Goal: Information Seeking & Learning: Find specific fact

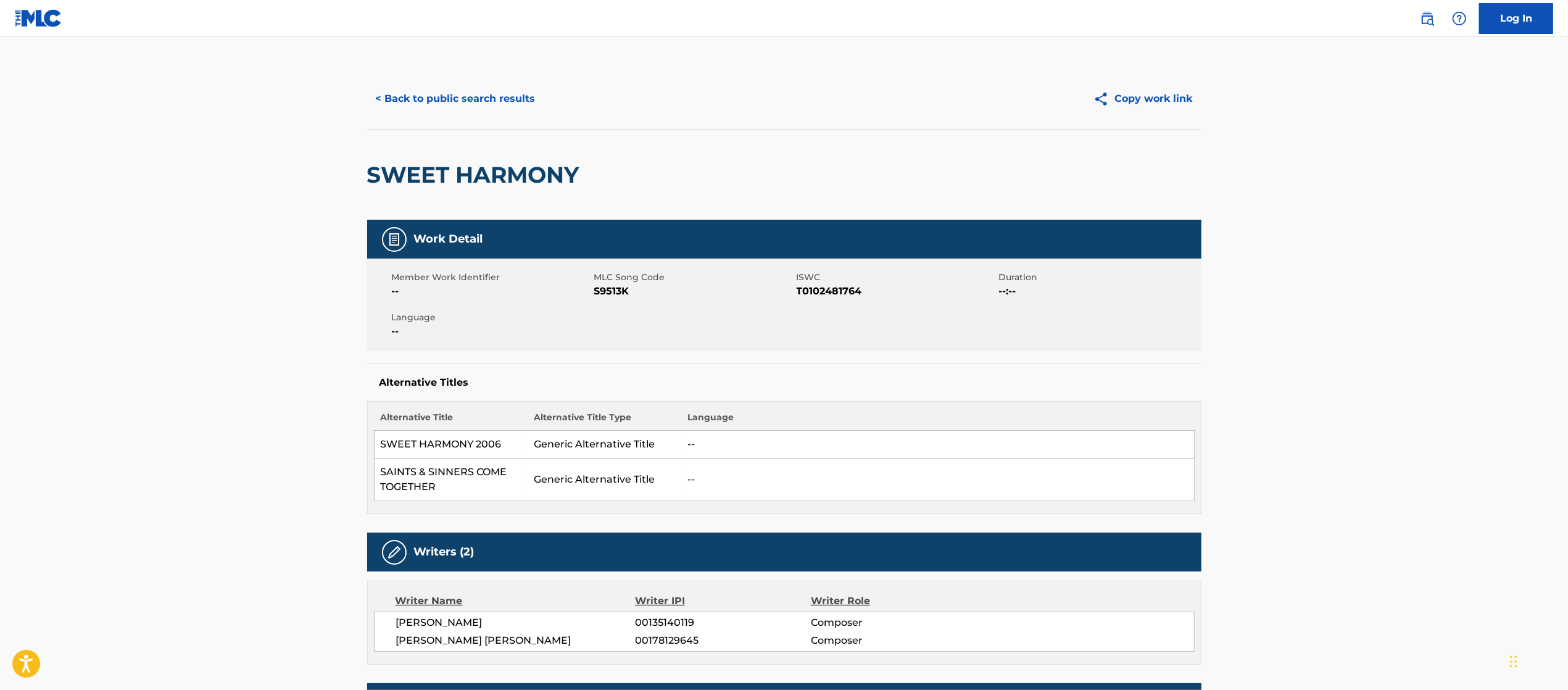
click at [471, 93] on button "< Back to public search results" at bounding box center [455, 98] width 177 height 31
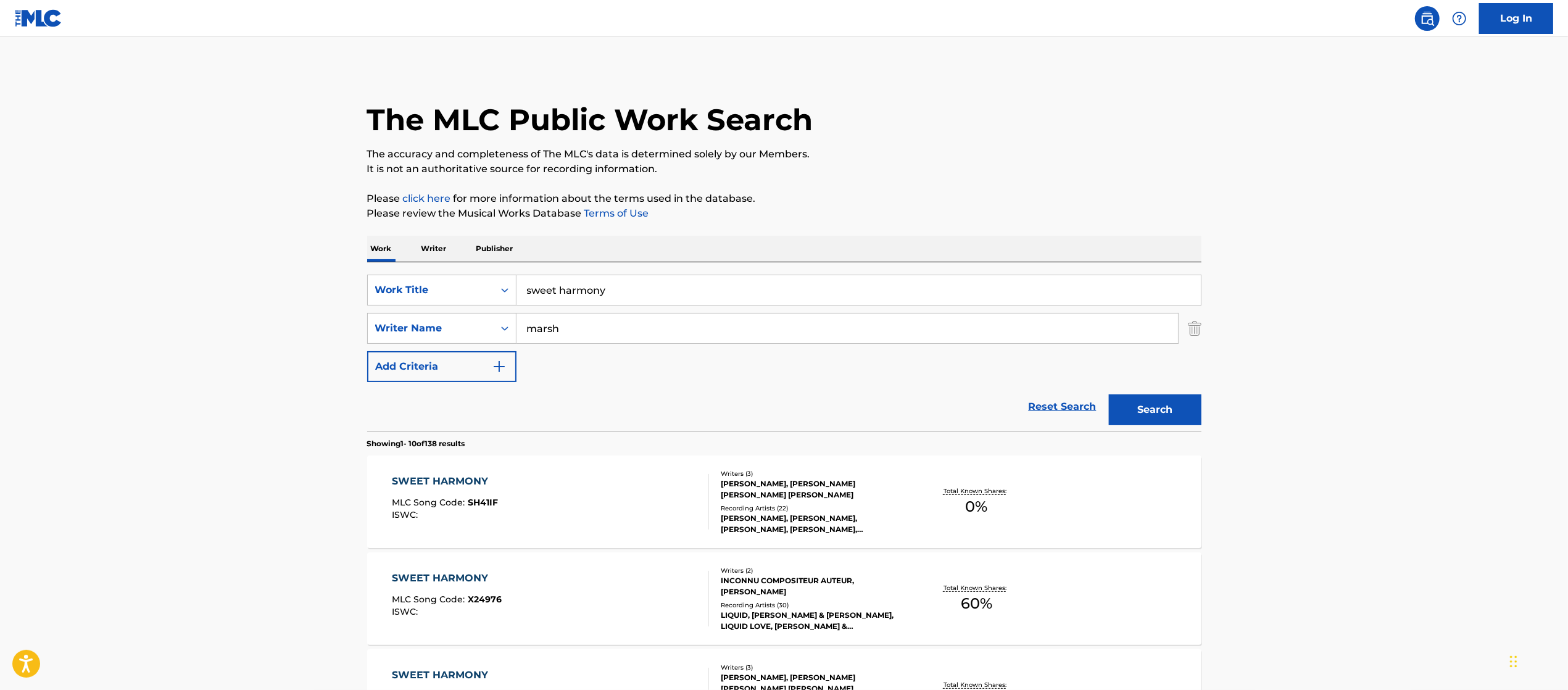
click at [623, 286] on input "sweet harmony" at bounding box center [858, 289] width 684 height 29
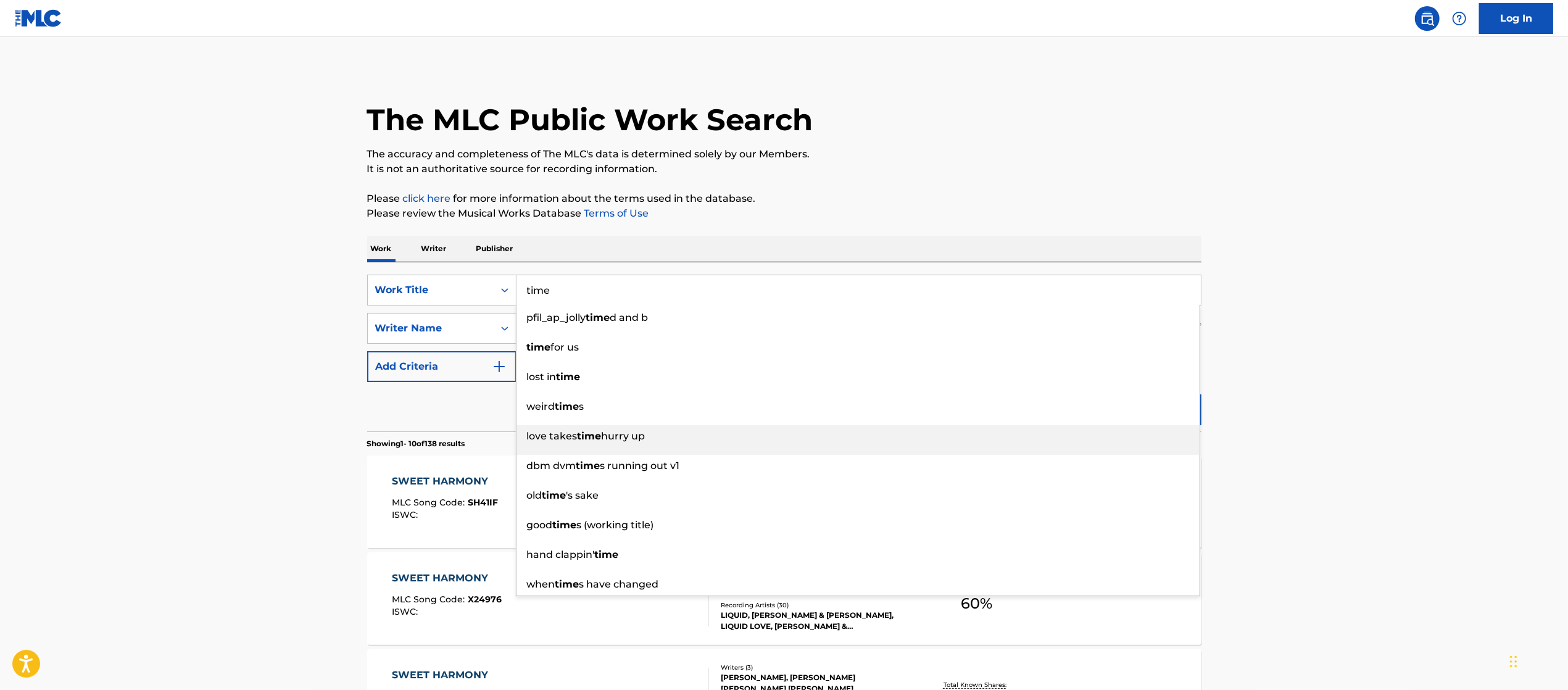
type input "time"
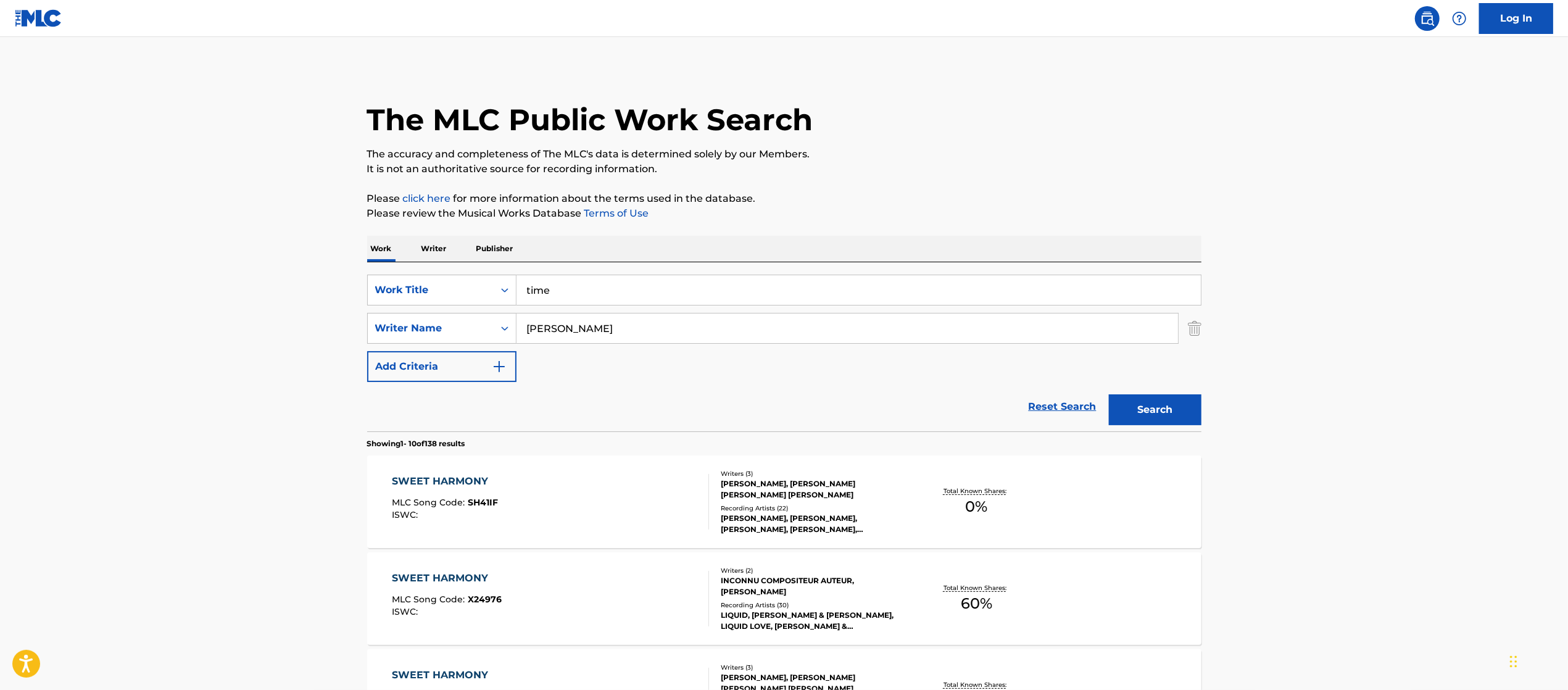
type input "[PERSON_NAME]"
click at [1109, 394] on button "Search" at bounding box center [1155, 409] width 92 height 31
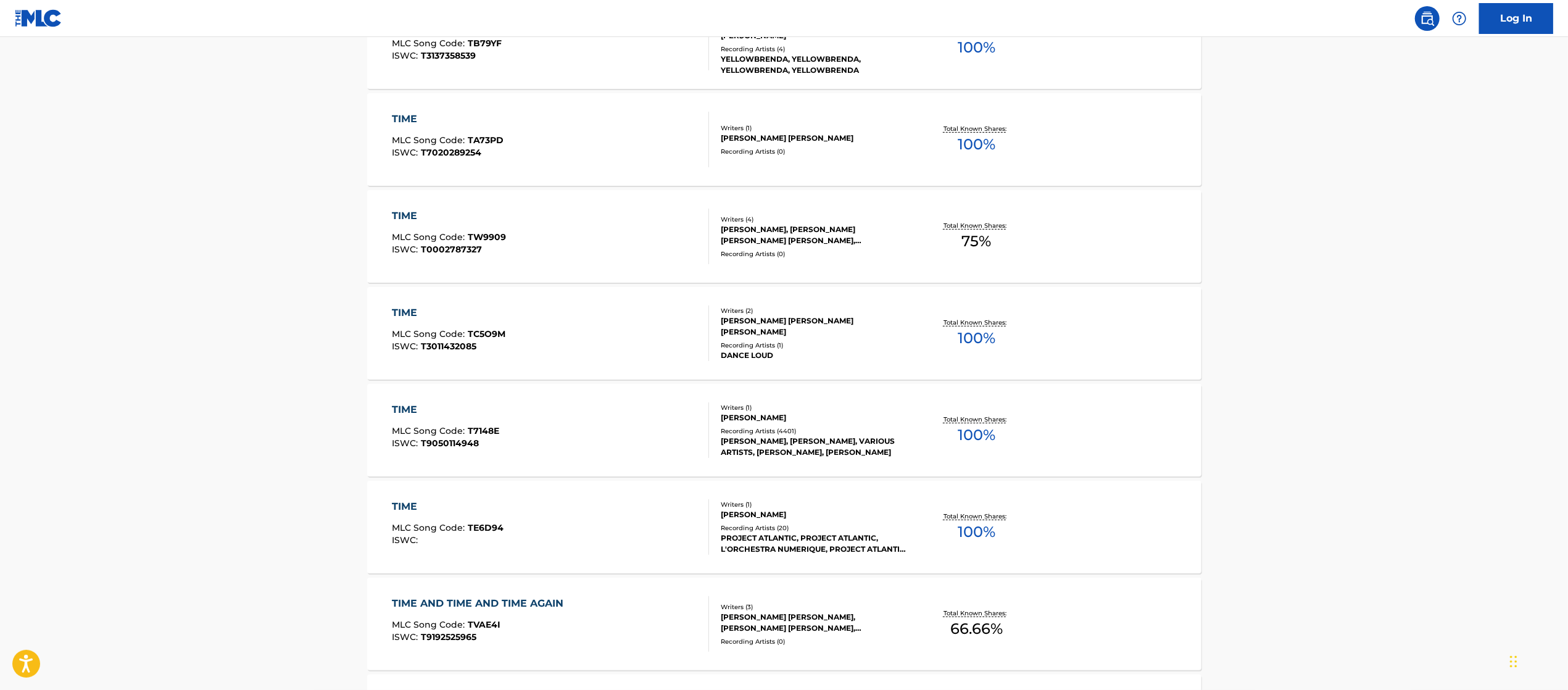
scroll to position [494, 0]
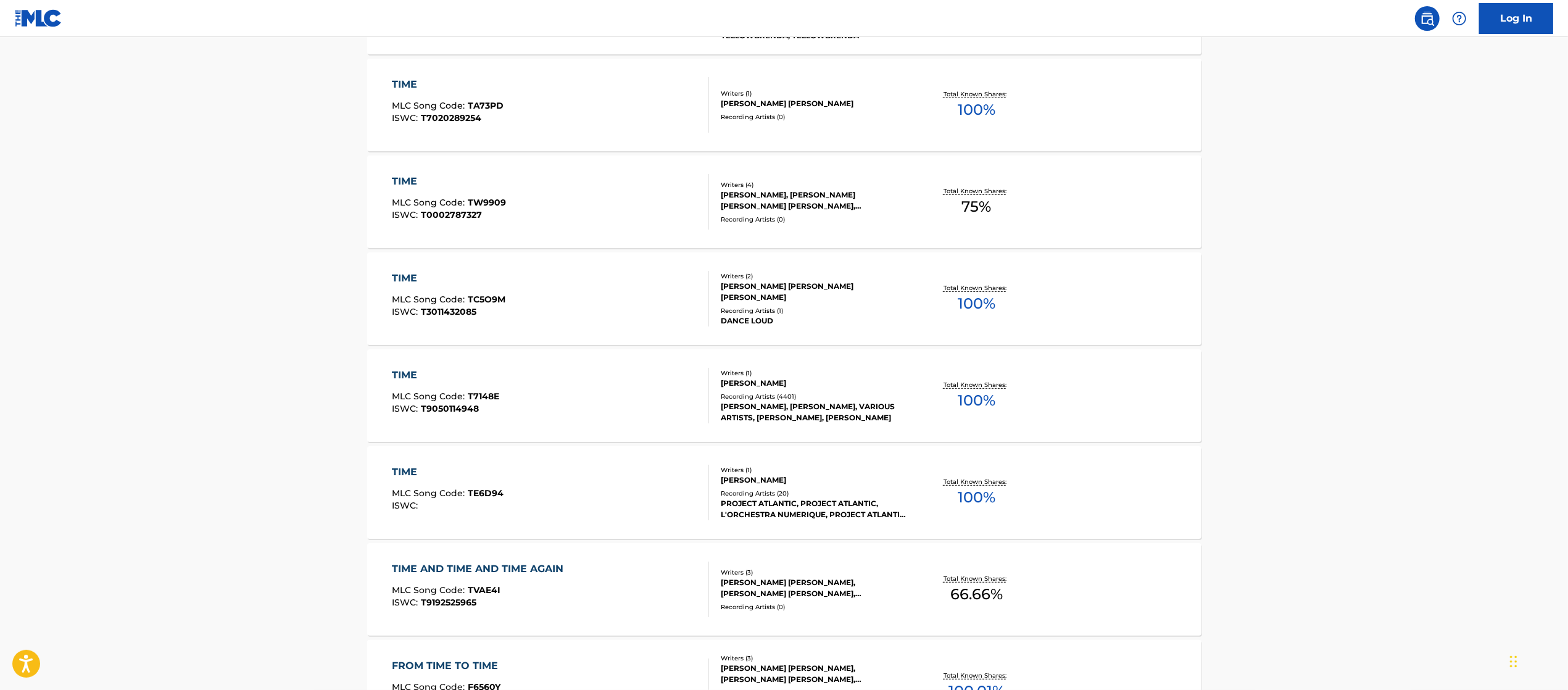
click at [747, 394] on div "Recording Artists ( 4401 )" at bounding box center [814, 396] width 186 height 9
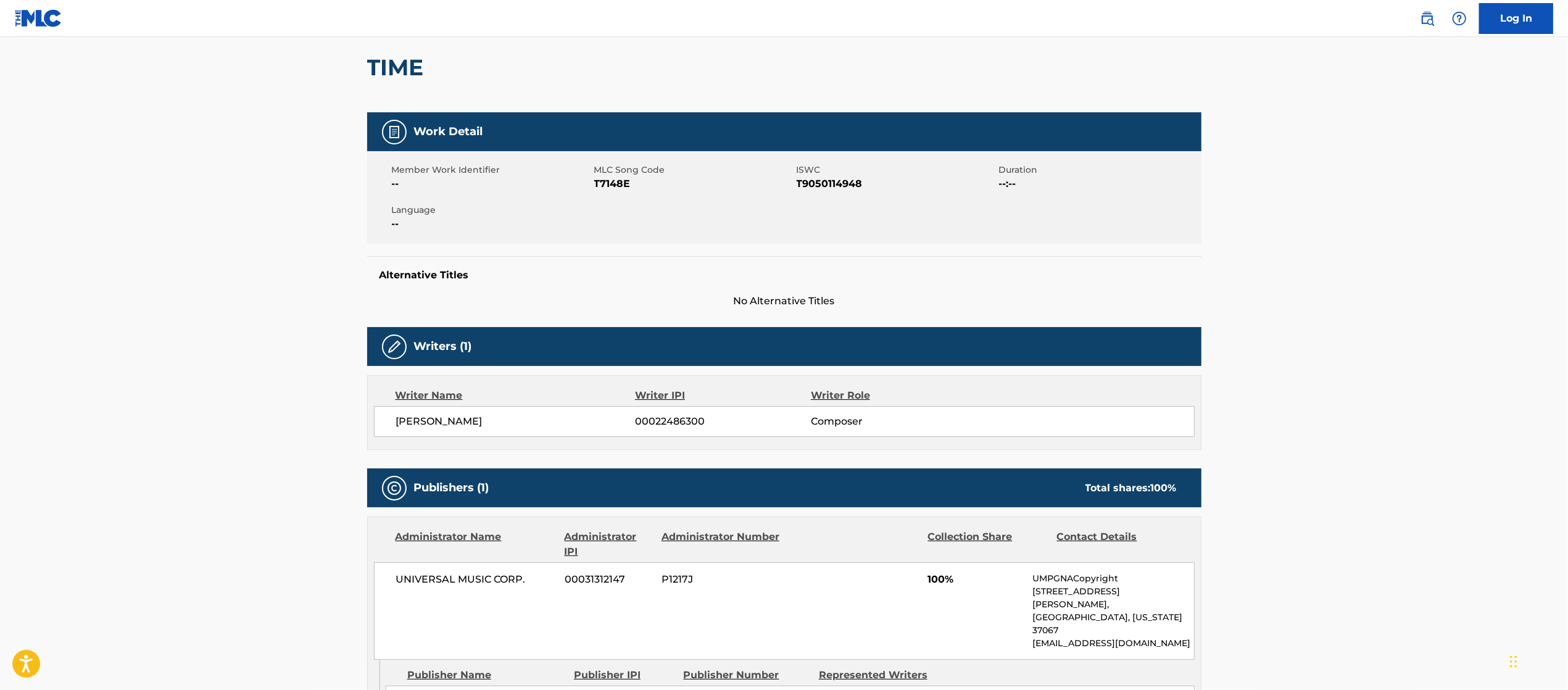
scroll to position [247, 0]
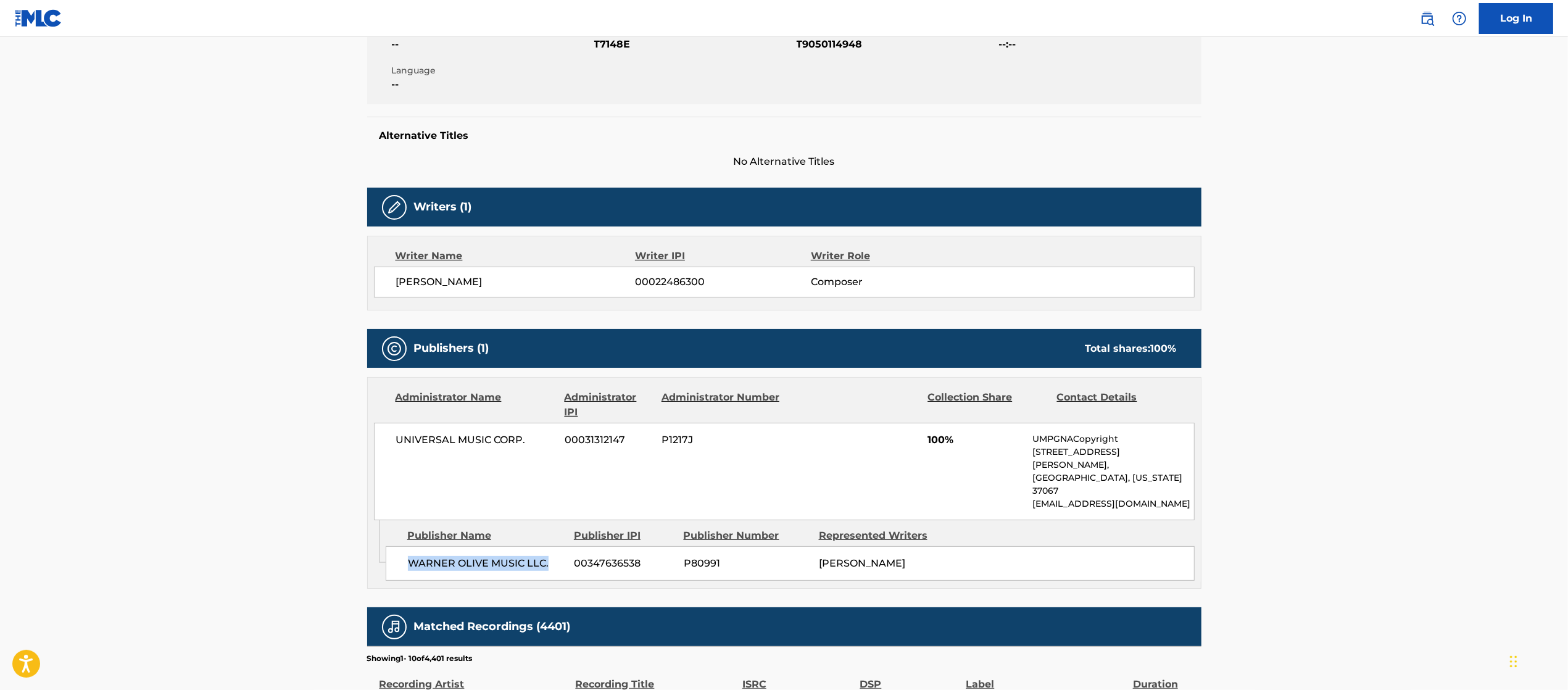
drag, startPoint x: 406, startPoint y: 536, endPoint x: 548, endPoint y: 542, distance: 142.1
click at [548, 546] on div "[PERSON_NAME] MUSIC LLC. 00347636538 P80991 [PERSON_NAME]" at bounding box center [790, 563] width 809 height 34
click at [220, 545] on main "< Back to public search results Copy work link TIME Work Detail Member Work Ide…" at bounding box center [784, 429] width 1568 height 1278
drag, startPoint x: 411, startPoint y: 541, endPoint x: 586, endPoint y: 532, distance: 175.2
click at [586, 546] on div "[PERSON_NAME] MUSIC LLC. 00347636538 P80991 [PERSON_NAME]" at bounding box center [790, 563] width 809 height 34
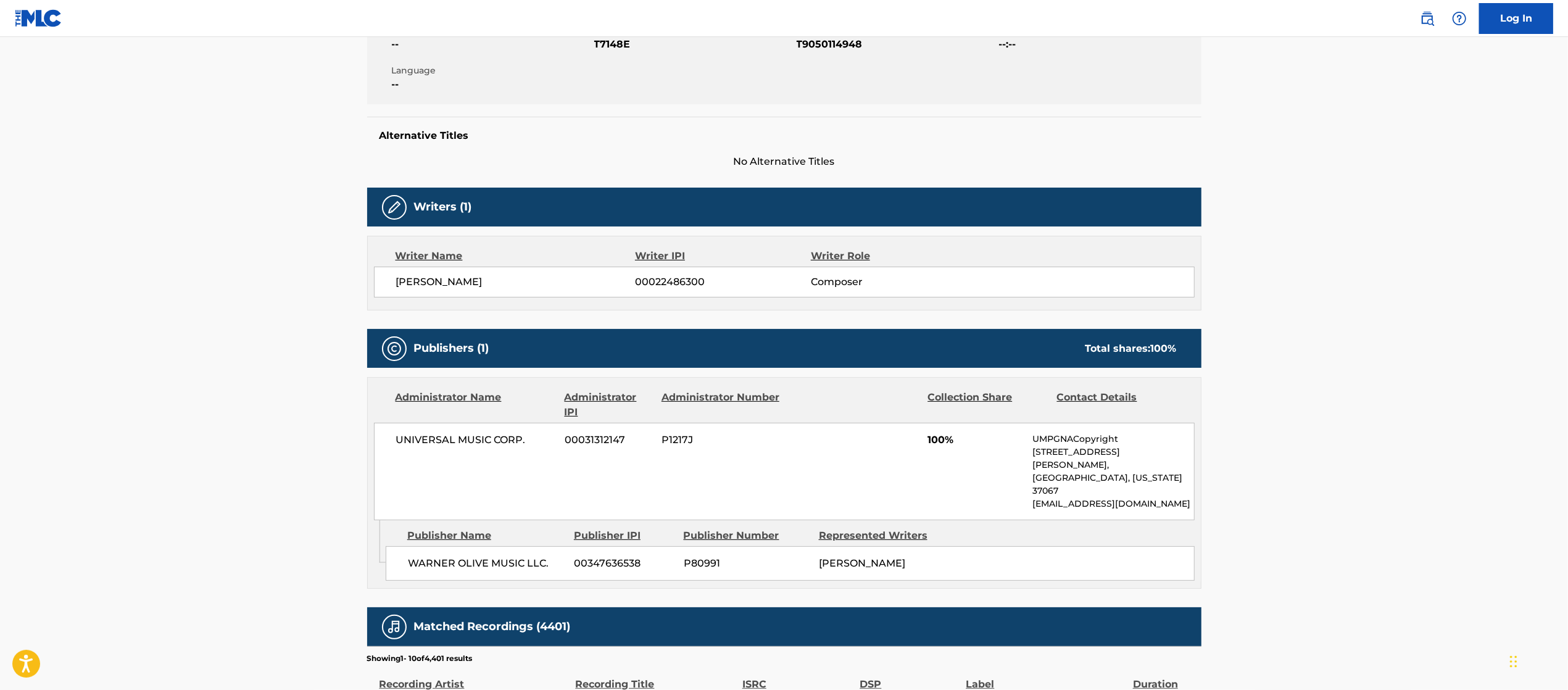
click at [191, 483] on main "< Back to public search results Copy work link TIME Work Detail Member Work Ide…" at bounding box center [784, 429] width 1568 height 1278
drag, startPoint x: 398, startPoint y: 542, endPoint x: 568, endPoint y: 537, distance: 170.1
click at [568, 546] on div "[PERSON_NAME] MUSIC LLC. 00347636538 P80991 [PERSON_NAME]" at bounding box center [790, 563] width 809 height 34
click at [208, 464] on main "< Back to public search results Copy work link TIME Work Detail Member Work Ide…" at bounding box center [784, 429] width 1568 height 1278
